Goal: Find specific page/section

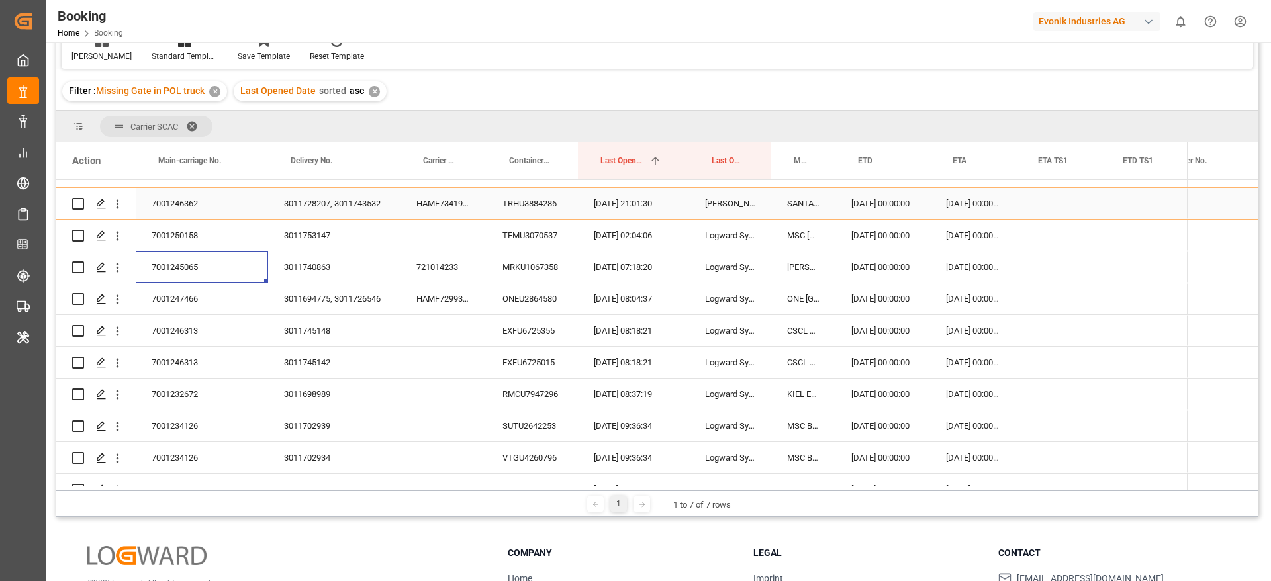
scroll to position [0, 2015]
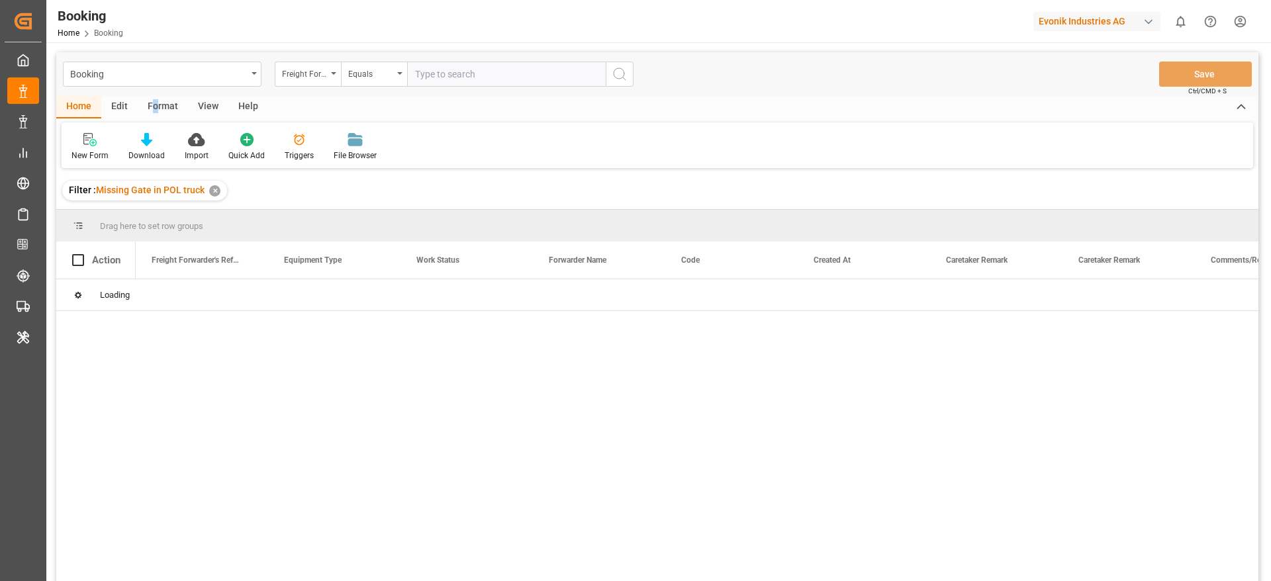
click at [156, 111] on div "Format" at bounding box center [163, 107] width 50 height 23
click at [105, 150] on div "Filter Rows" at bounding box center [90, 156] width 39 height 12
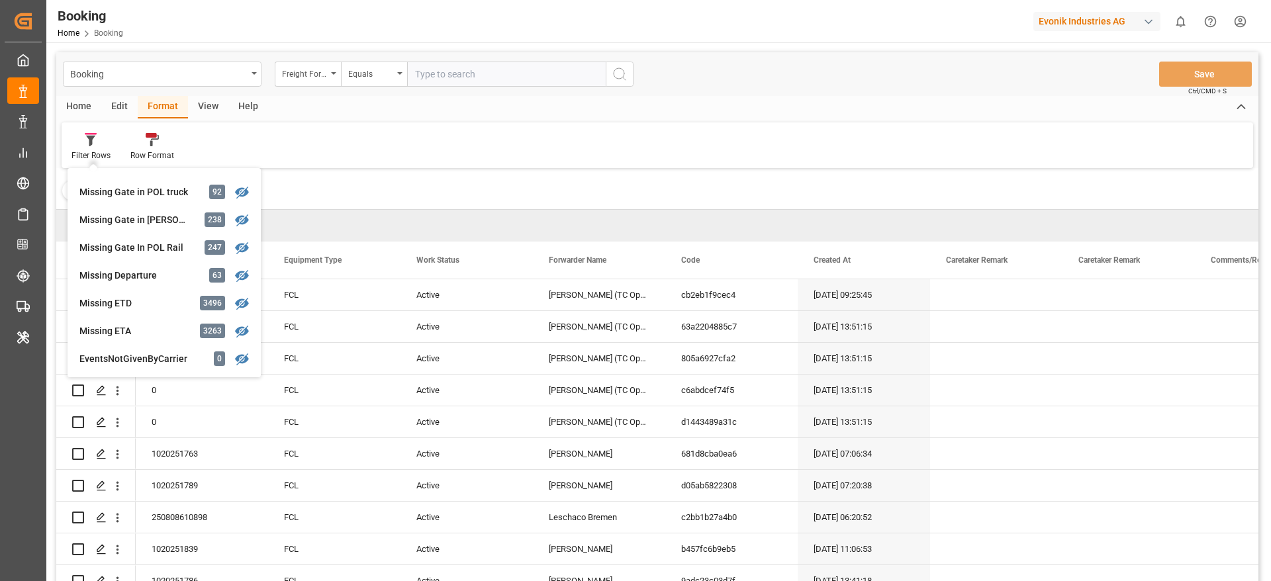
scroll to position [238, 0]
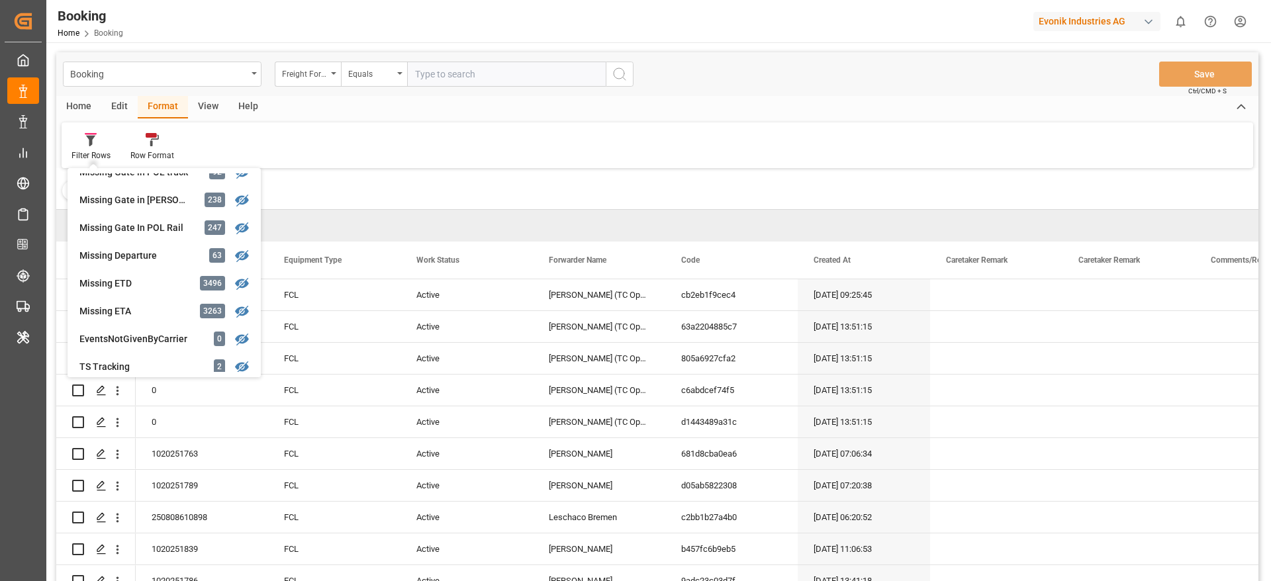
click at [139, 279] on div "Missing ETD" at bounding box center [137, 284] width 116 height 14
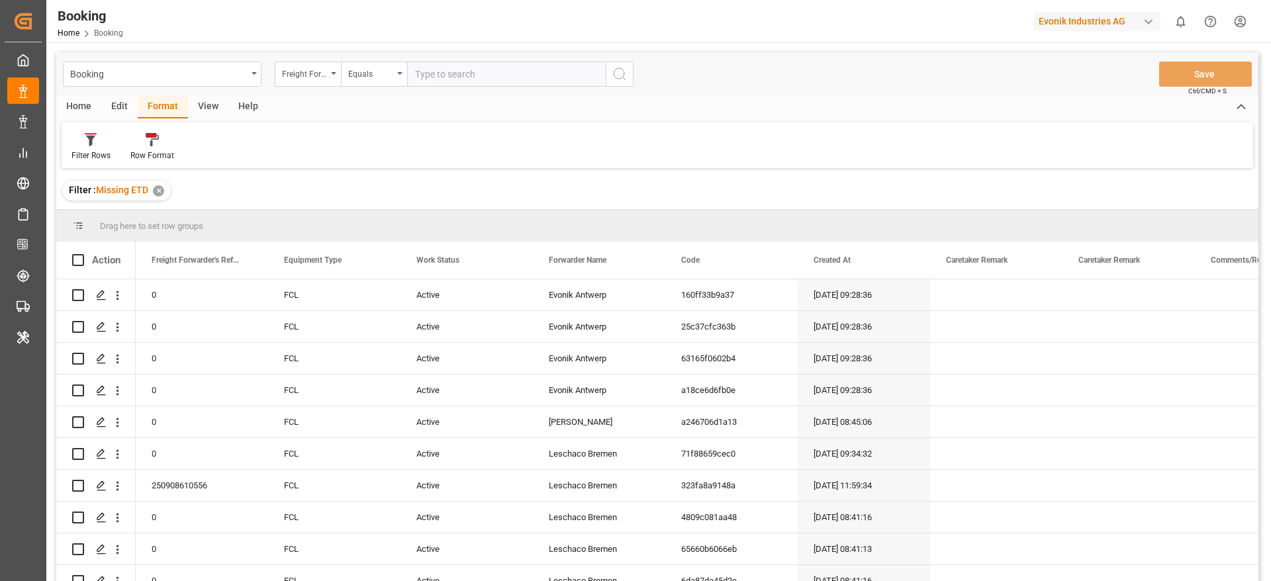
click at [202, 118] on div "Home Edit Format View Help Filter Rows Row Format" at bounding box center [657, 132] width 1202 height 72
drag, startPoint x: 594, startPoint y: 246, endPoint x: 619, endPoint y: 222, distance: 34.2
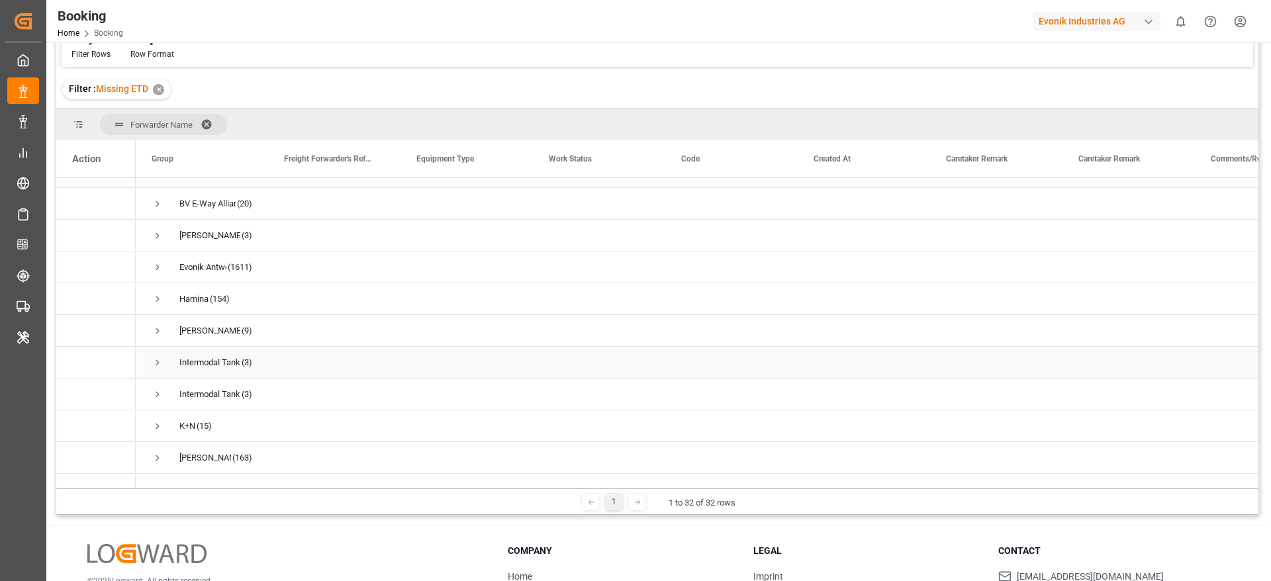
scroll to position [139, 0]
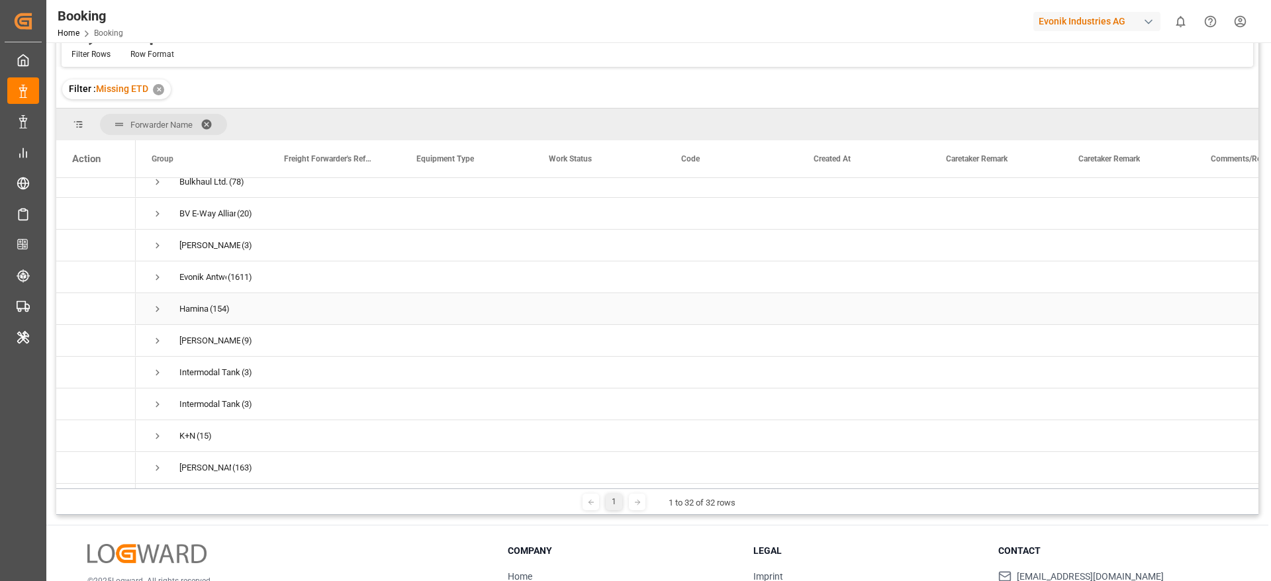
click at [160, 312] on span "Press SPACE to select this row." at bounding box center [158, 309] width 12 height 12
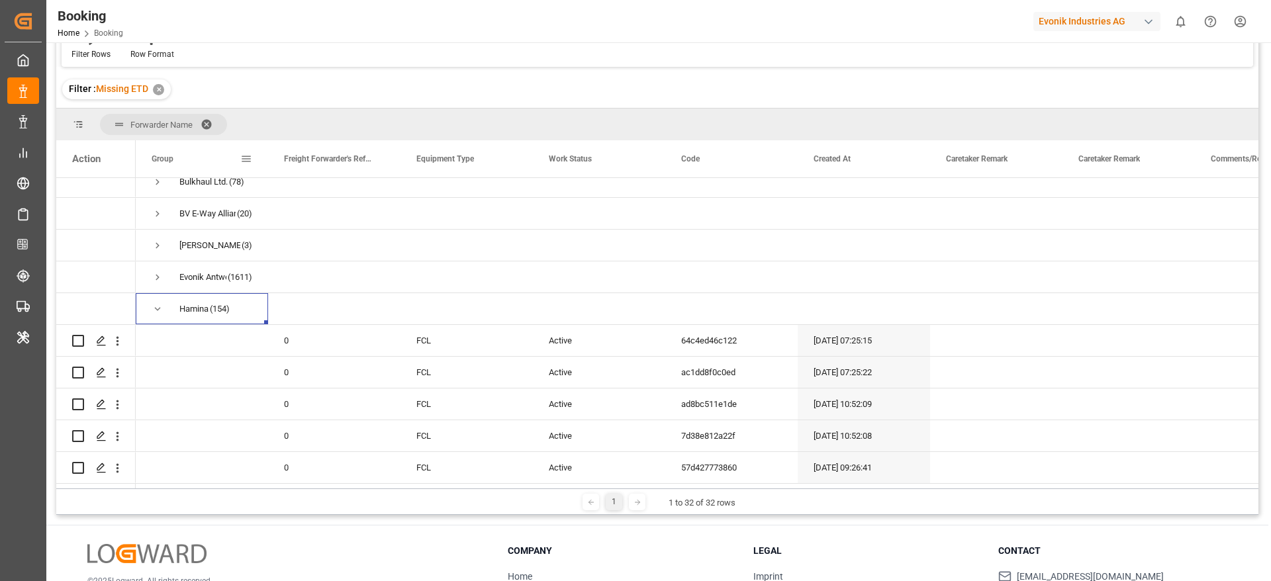
scroll to position [0, 0]
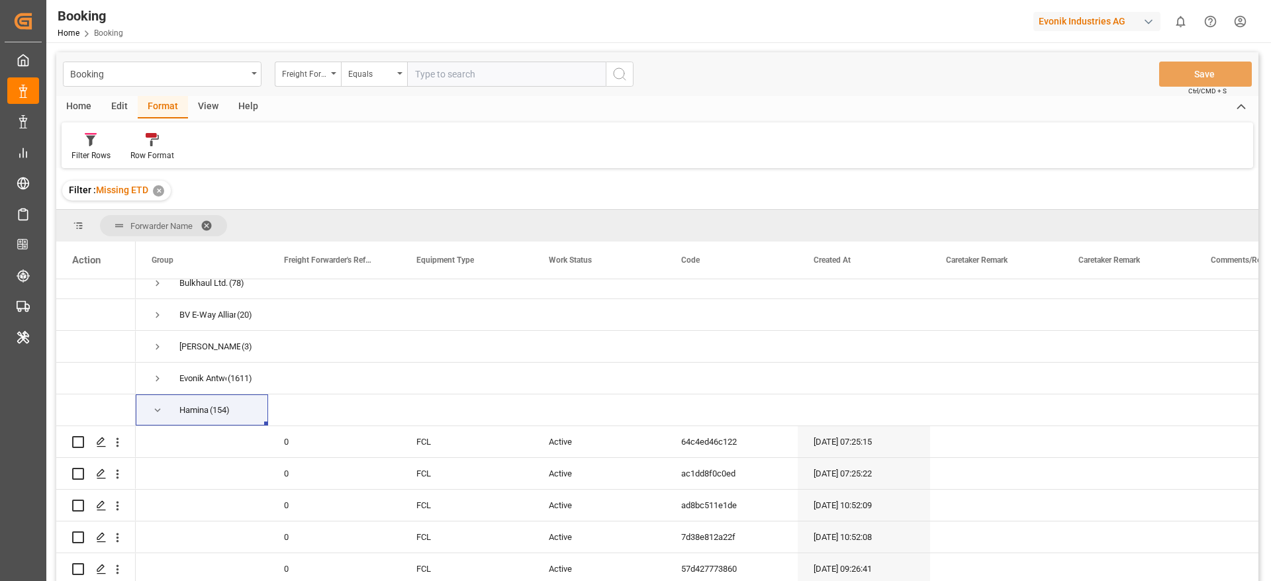
click at [203, 111] on div "View" at bounding box center [208, 107] width 40 height 23
click at [81, 150] on div "Default" at bounding box center [84, 156] width 26 height 12
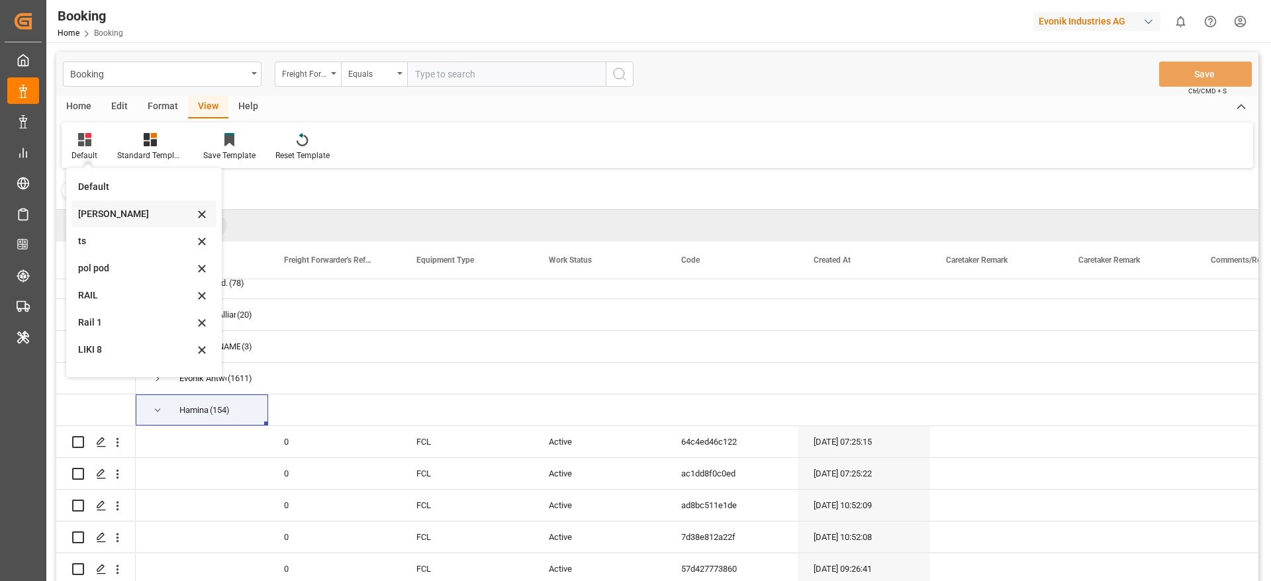
click at [112, 216] on div "[PERSON_NAME]" at bounding box center [136, 214] width 116 height 14
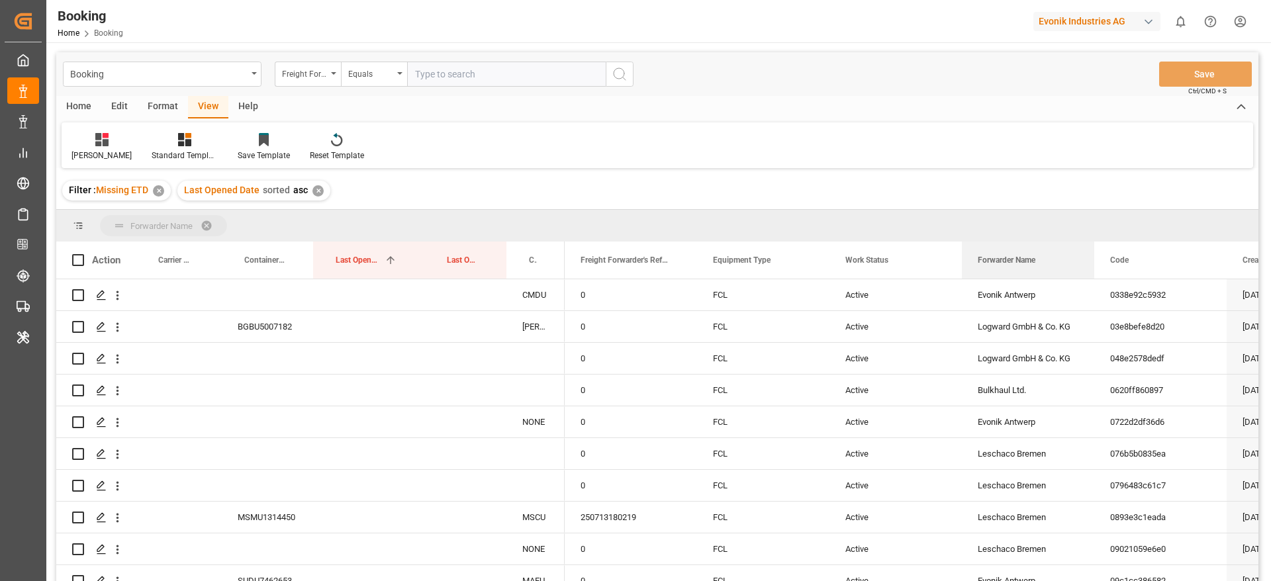
drag, startPoint x: 1011, startPoint y: 256, endPoint x: 1023, endPoint y: 232, distance: 26.9
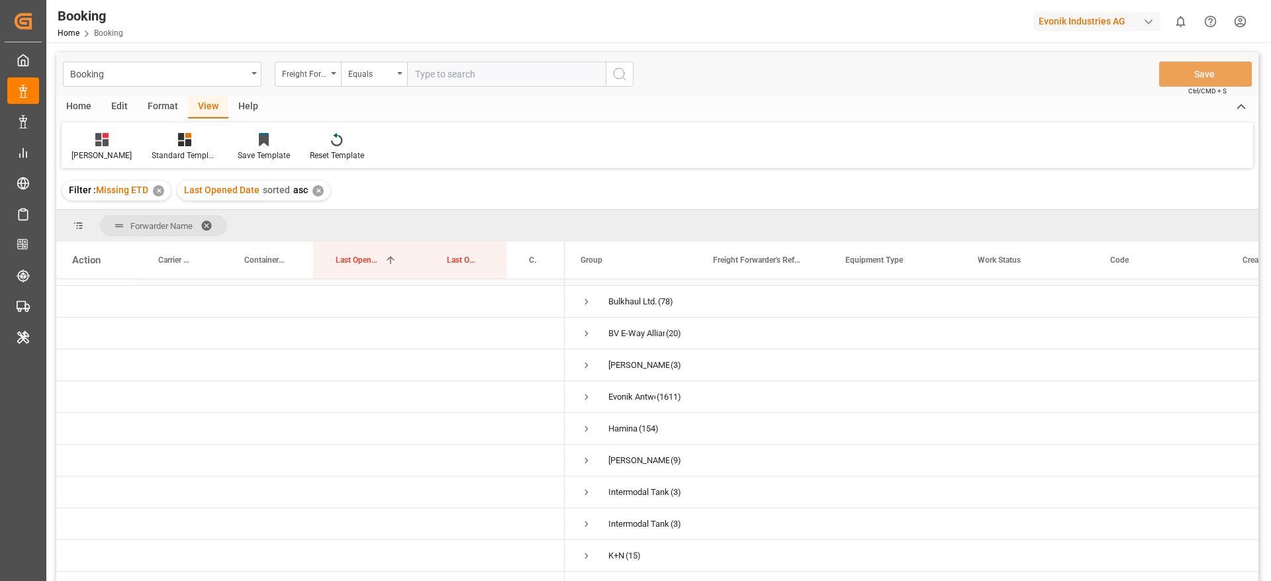
scroll to position [159, 0]
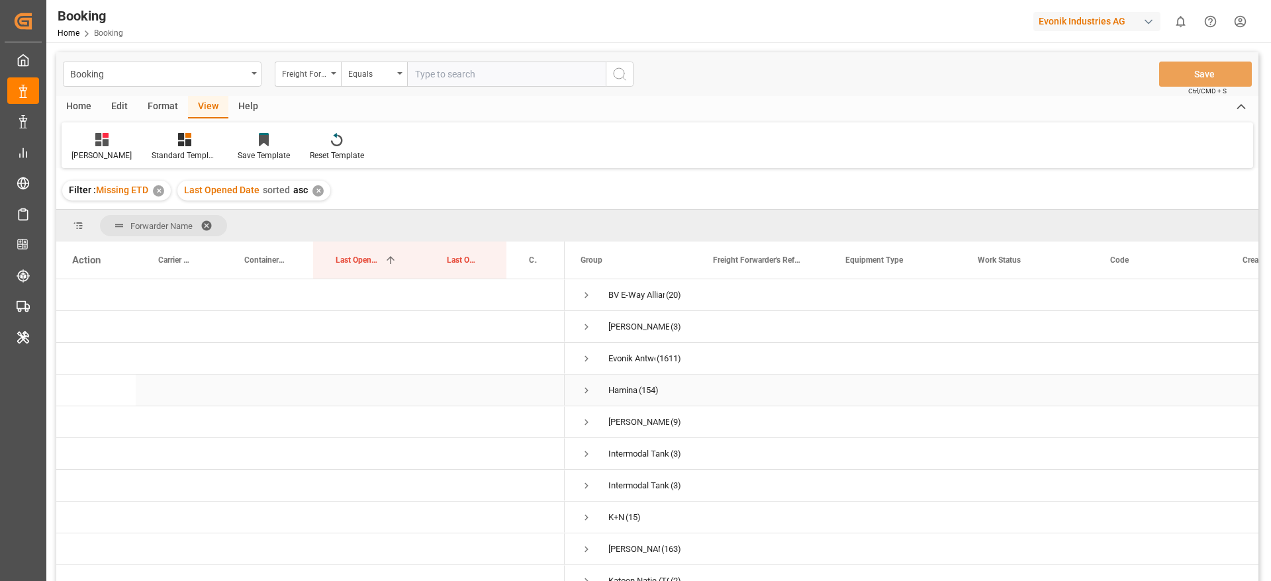
click at [590, 385] on span "Press SPACE to select this row." at bounding box center [586, 391] width 12 height 12
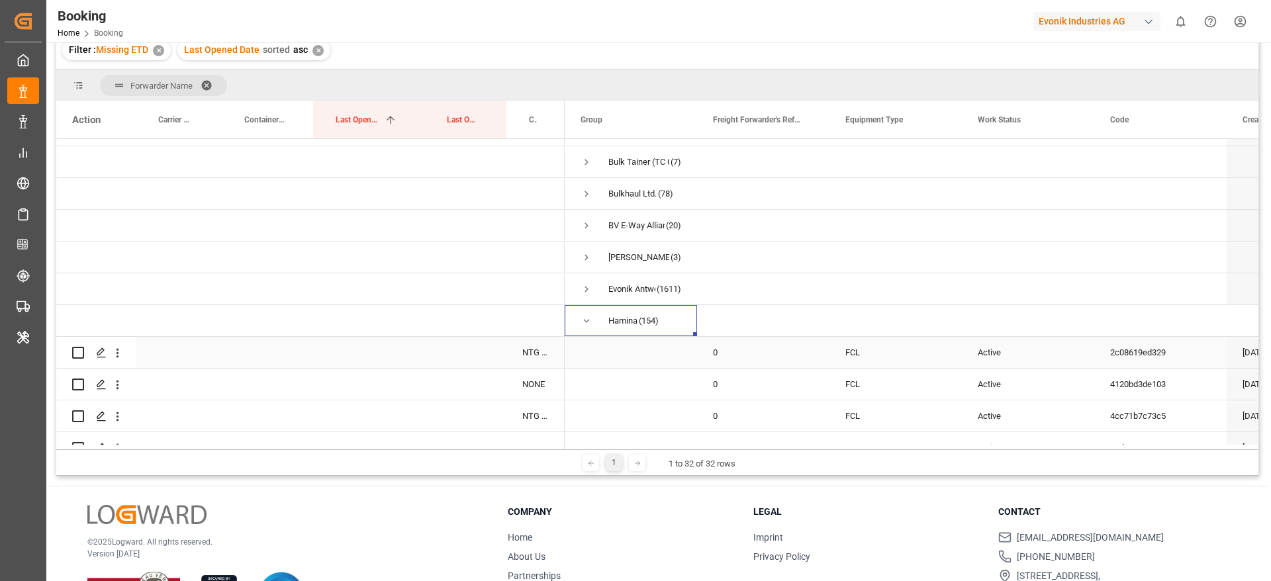
scroll to position [217, 0]
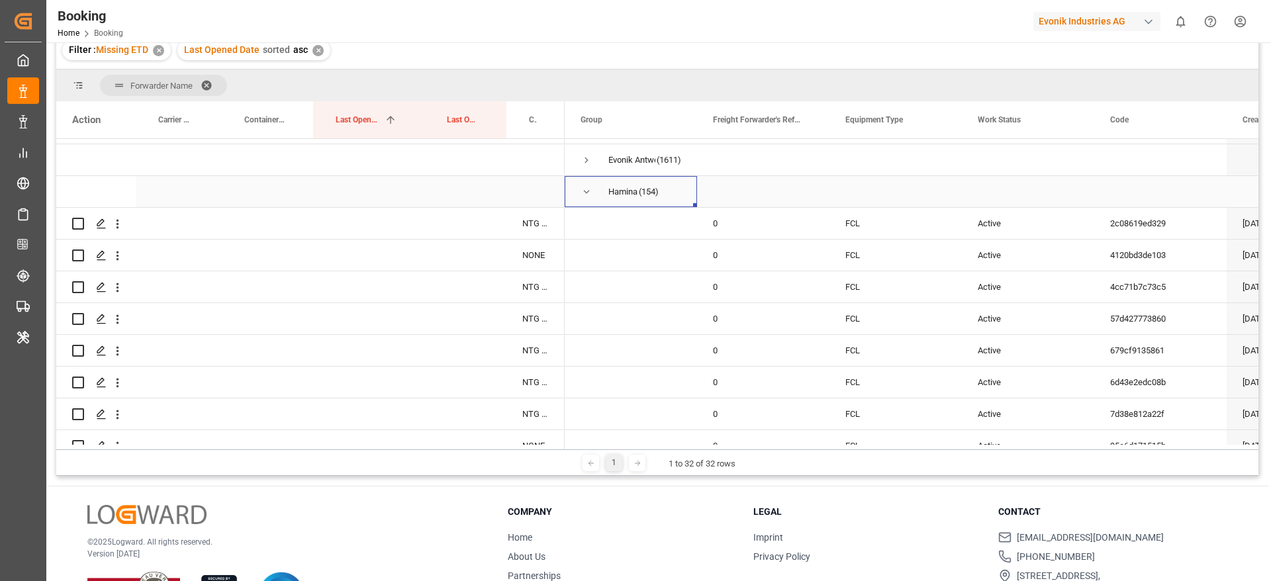
click at [588, 191] on span "Press SPACE to select this row." at bounding box center [586, 192] width 12 height 12
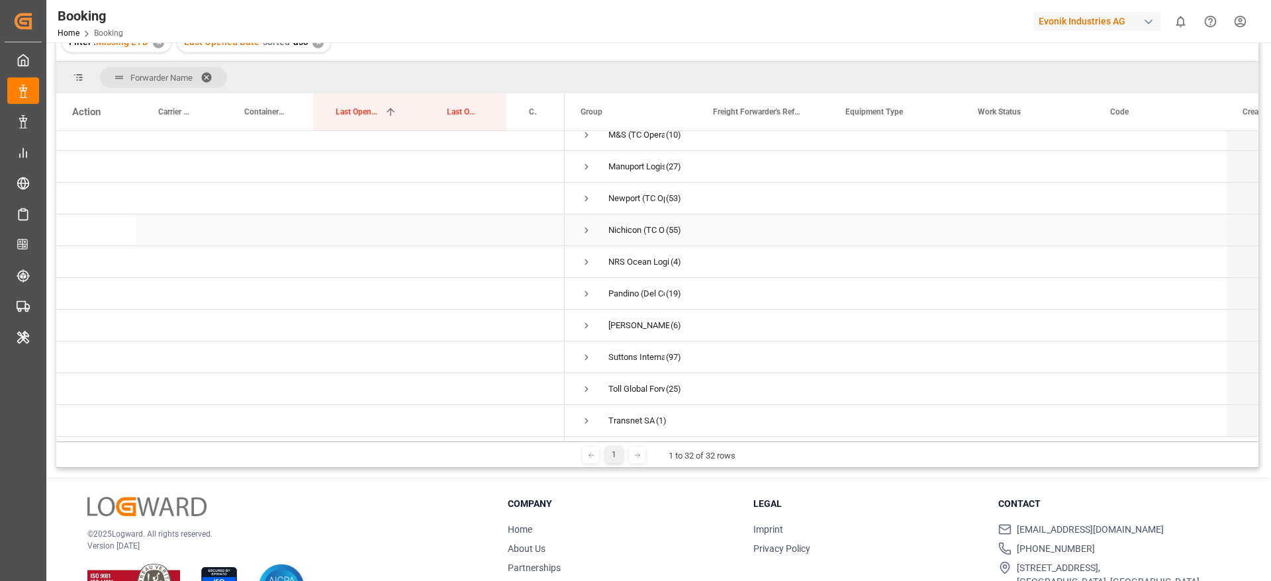
scroll to position [151, 0]
